Goal: Task Accomplishment & Management: Understand process/instructions

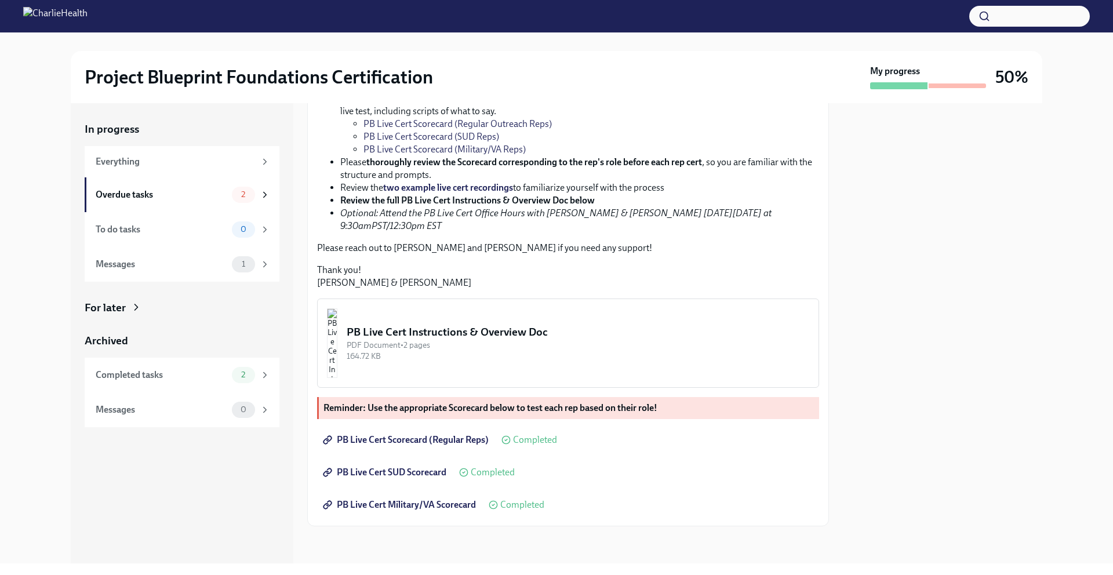
scroll to position [297, 0]
click at [479, 333] on div "PB Live Cert Instructions & Overview Doc" at bounding box center [578, 332] width 463 height 15
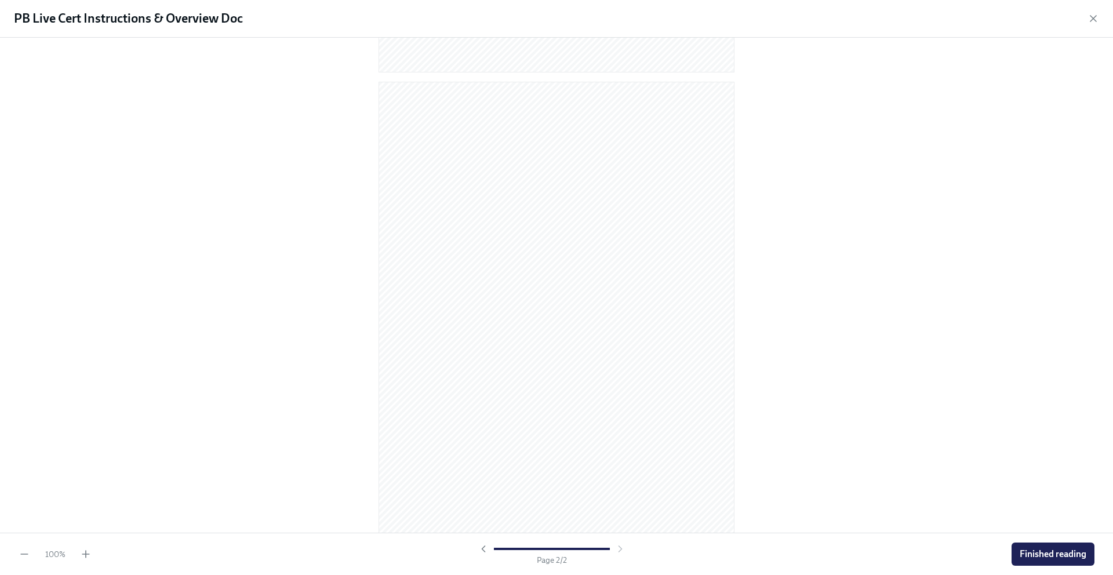
scroll to position [453, 0]
click at [1048, 553] on span "Finished reading" at bounding box center [1053, 554] width 67 height 12
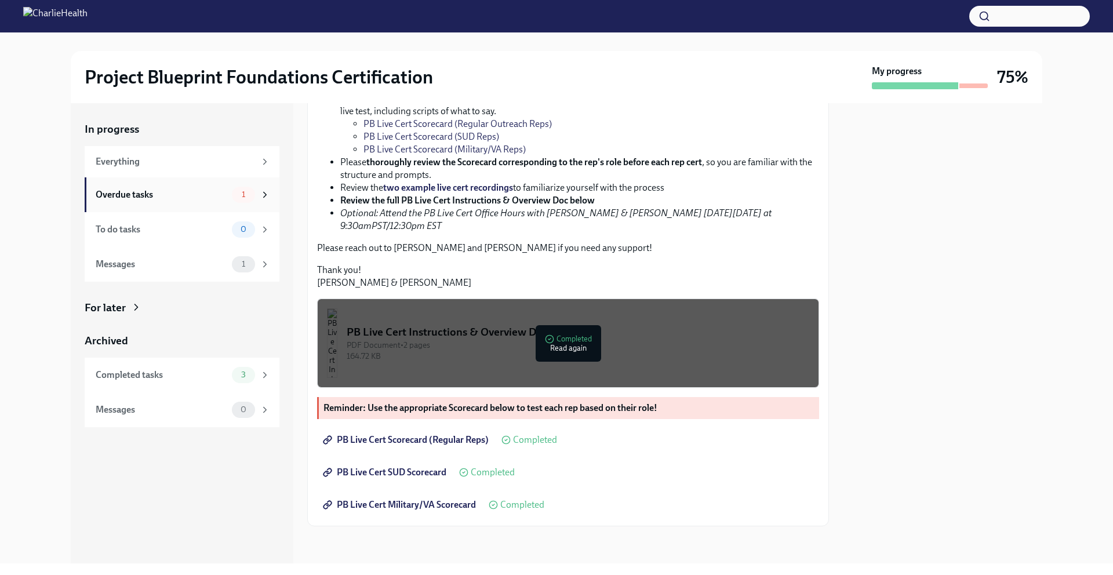
click at [163, 199] on div "Overdue tasks" at bounding box center [162, 194] width 132 height 13
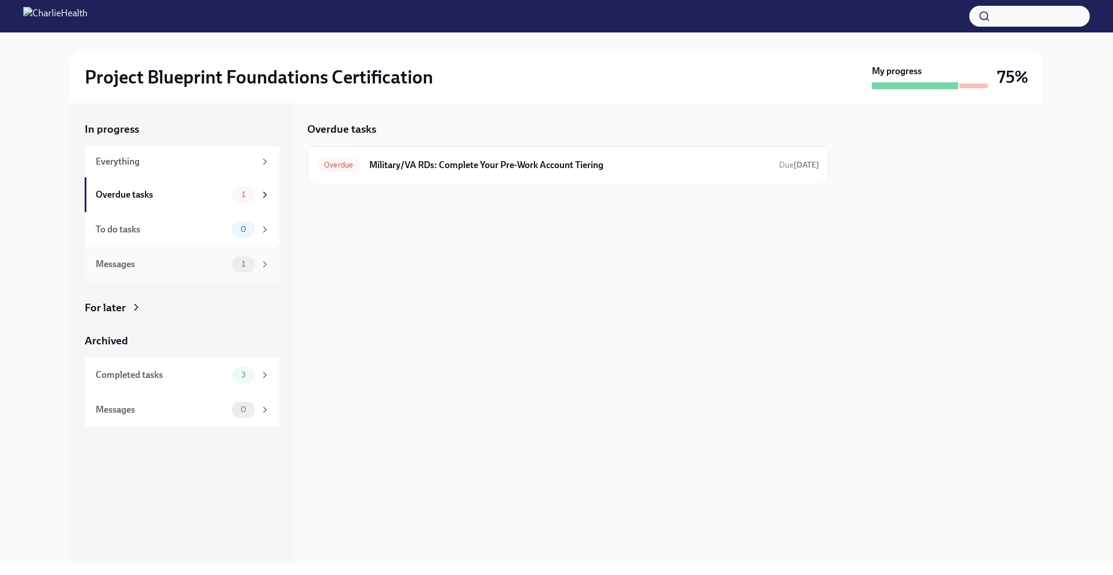
click at [227, 264] on div "Messages" at bounding box center [162, 264] width 132 height 13
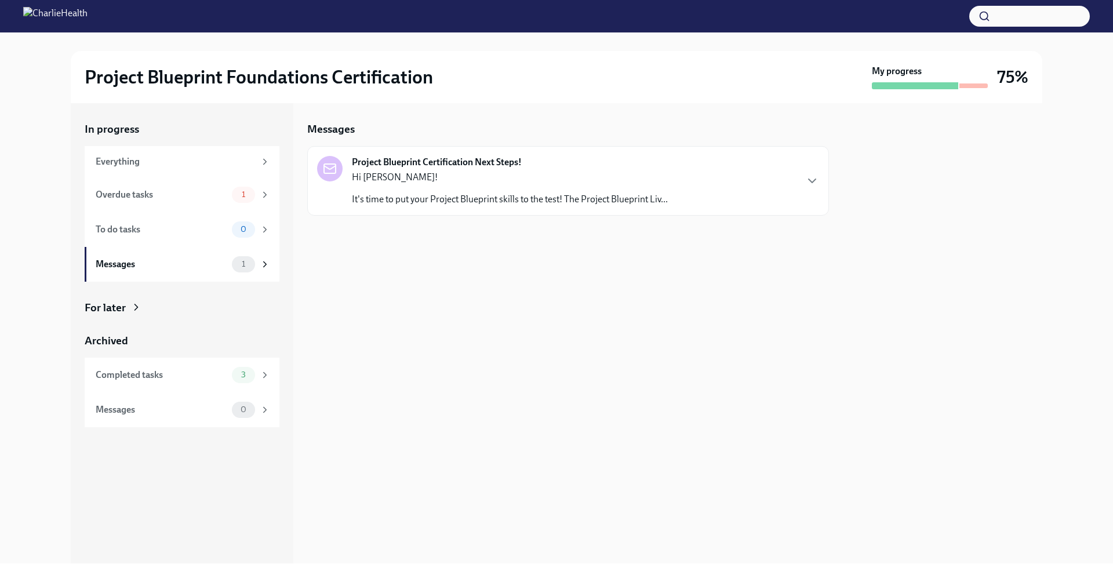
click at [636, 206] on div "Project Blueprint Certification Next Steps! Hi [GEOGRAPHIC_DATA]! It's time to …" at bounding box center [568, 181] width 522 height 70
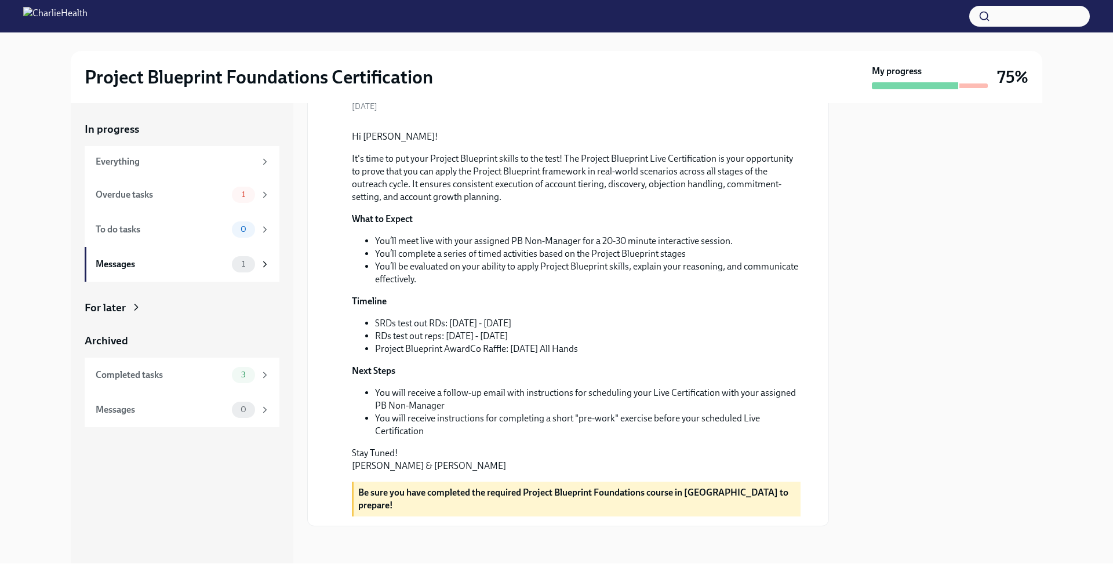
scroll to position [179, 0]
click at [475, 503] on strong "Be sure you have completed the required Project Blueprint Foundations course in…" at bounding box center [573, 499] width 430 height 24
